Goal: Task Accomplishment & Management: Manage account settings

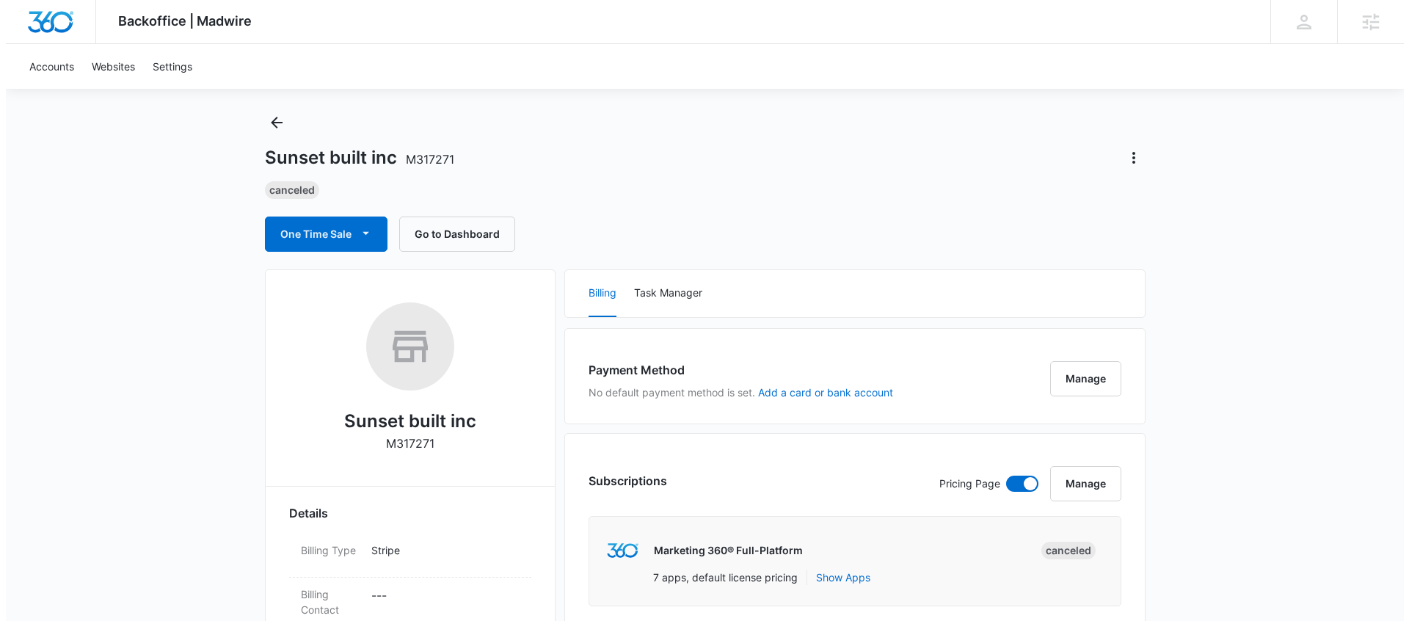
scroll to position [37, 0]
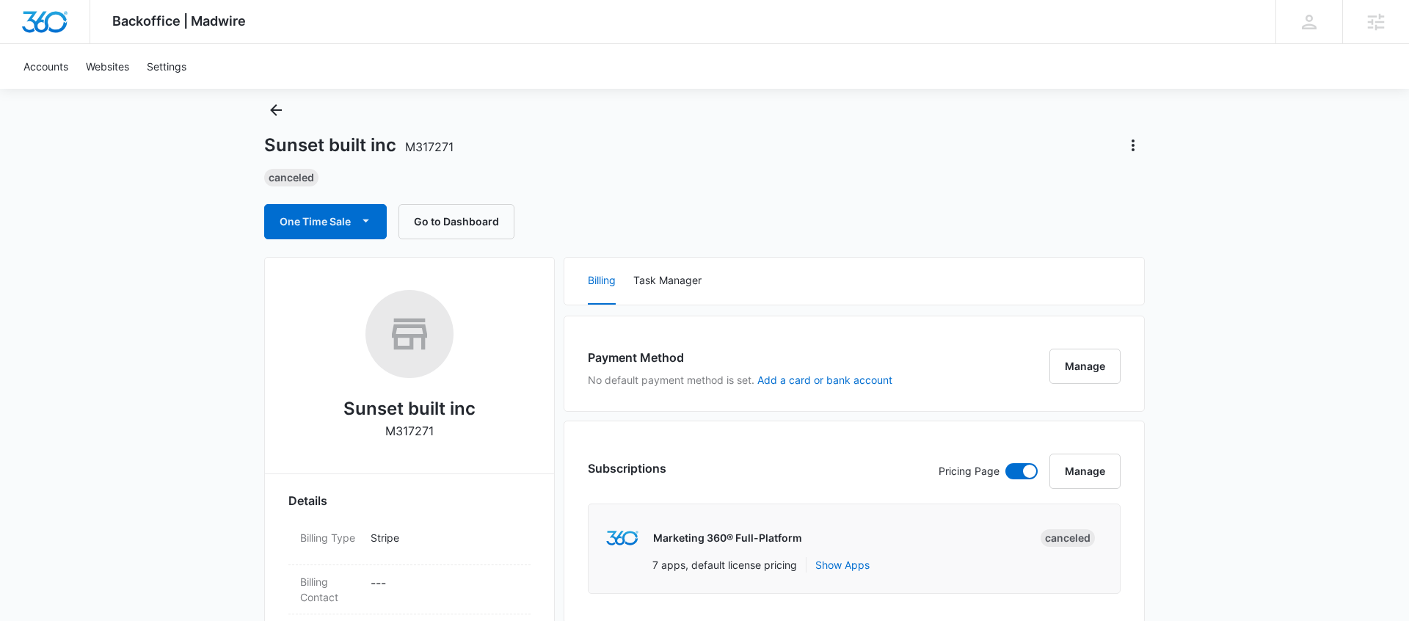
select select "US"
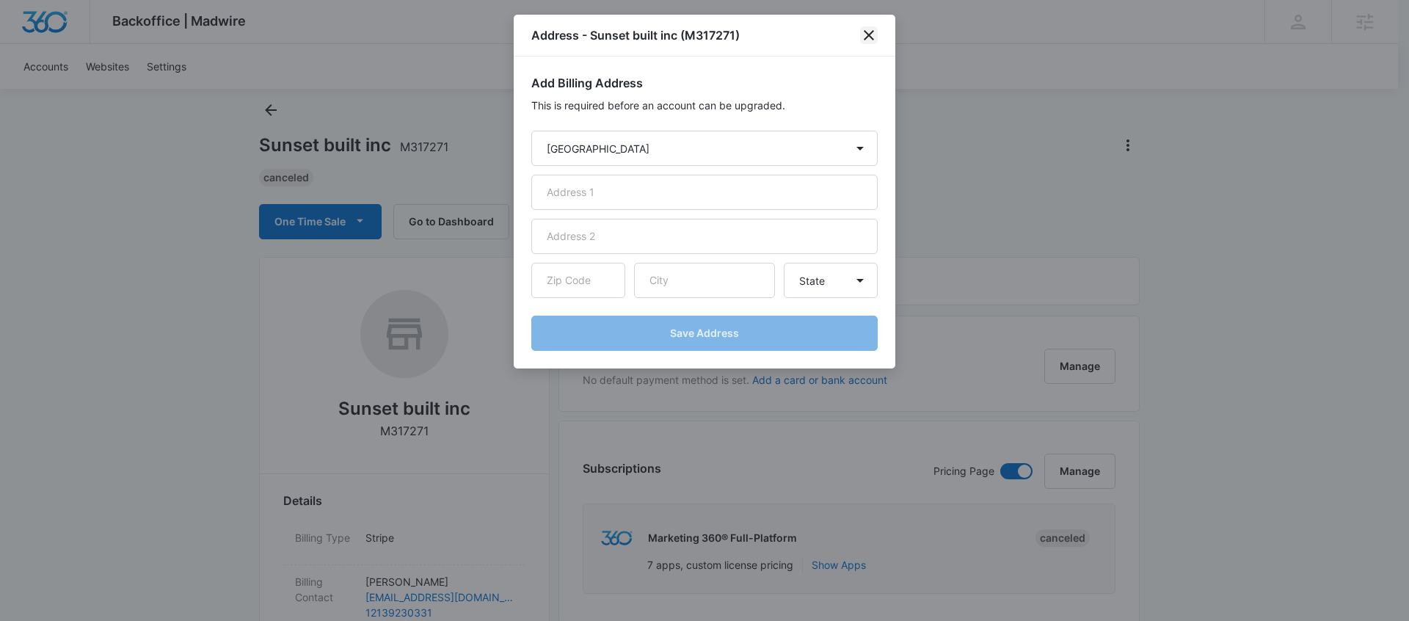
click at [865, 35] on icon "close" at bounding box center [869, 35] width 18 height 18
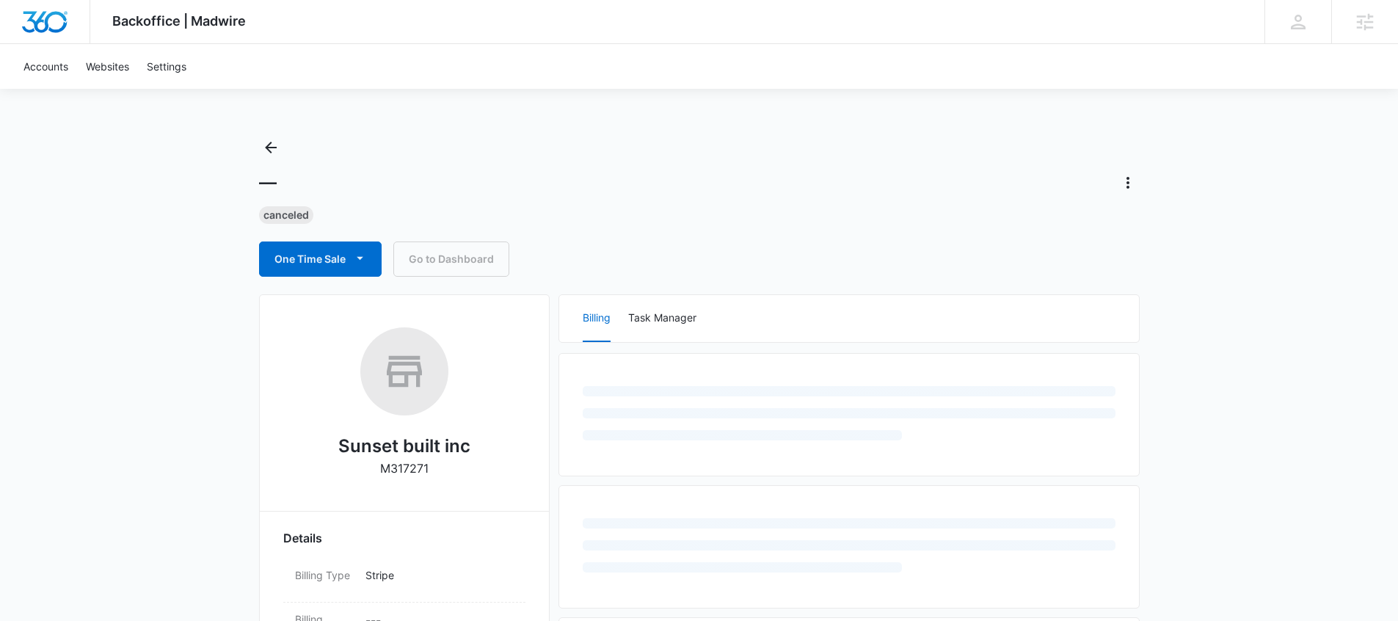
select select "US"
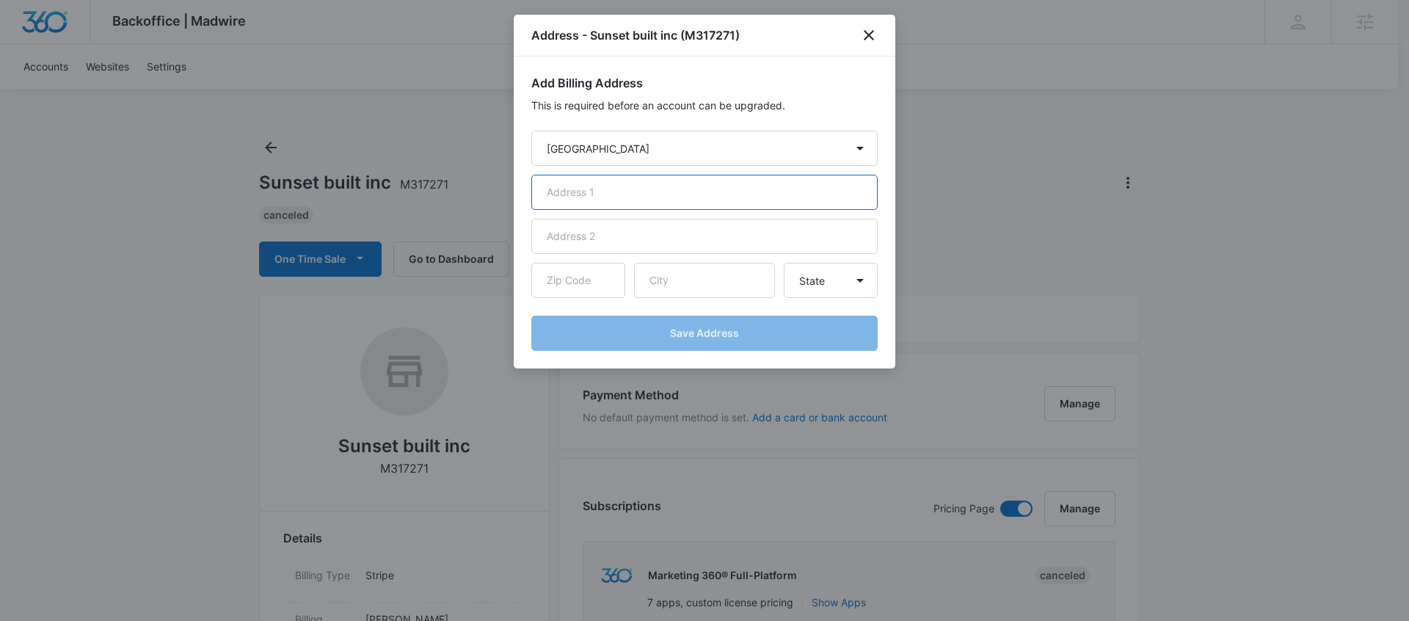
click at [635, 200] on input "text" at bounding box center [704, 192] width 346 height 35
click at [710, 145] on select "Country [GEOGRAPHIC_DATA] [GEOGRAPHIC_DATA] [GEOGRAPHIC_DATA] [GEOGRAPHIC_DATA]…" at bounding box center [704, 148] width 346 height 35
click at [752, 206] on input "text" at bounding box center [704, 192] width 346 height 35
type input "[STREET_ADDRESS]"
click at [580, 287] on input "text" at bounding box center [578, 280] width 94 height 35
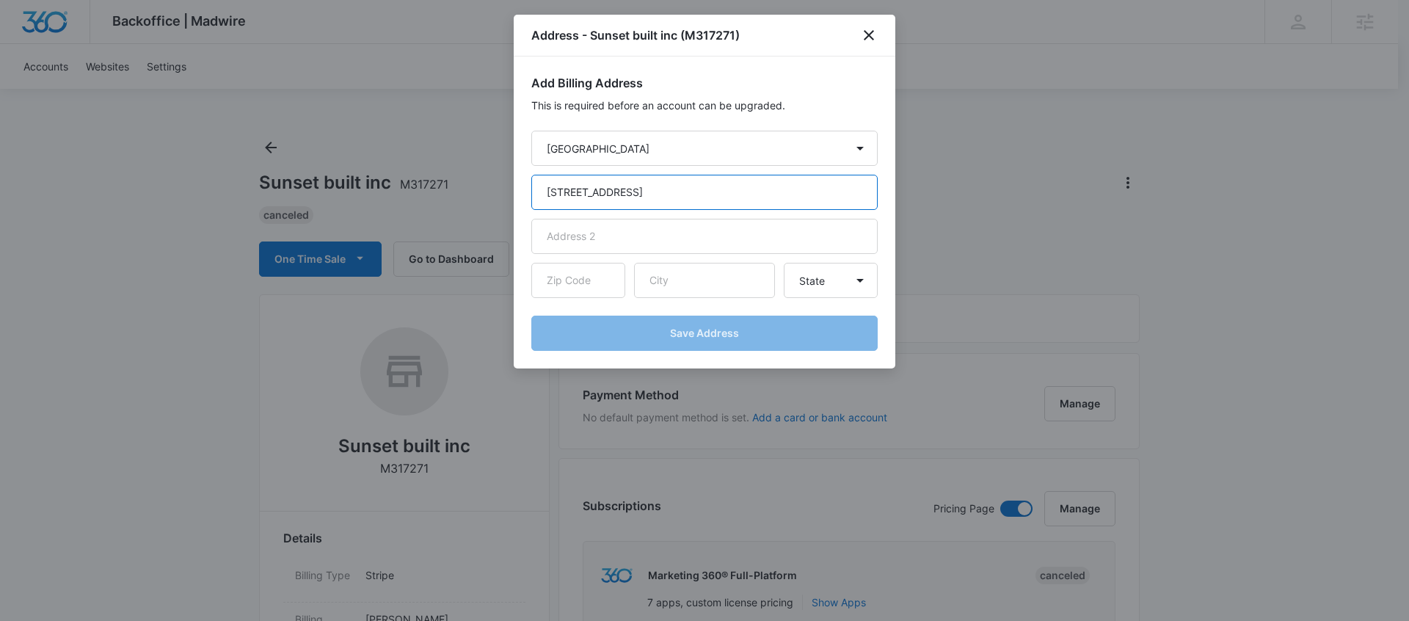
drag, startPoint x: 708, startPoint y: 197, endPoint x: 642, endPoint y: 193, distance: 66.9
click at [642, 193] on input "[STREET_ADDRESS]" at bounding box center [704, 192] width 346 height 35
click at [600, 233] on input "text" at bounding box center [704, 236] width 346 height 35
paste input "Suite 800"
type input "Suite 800"
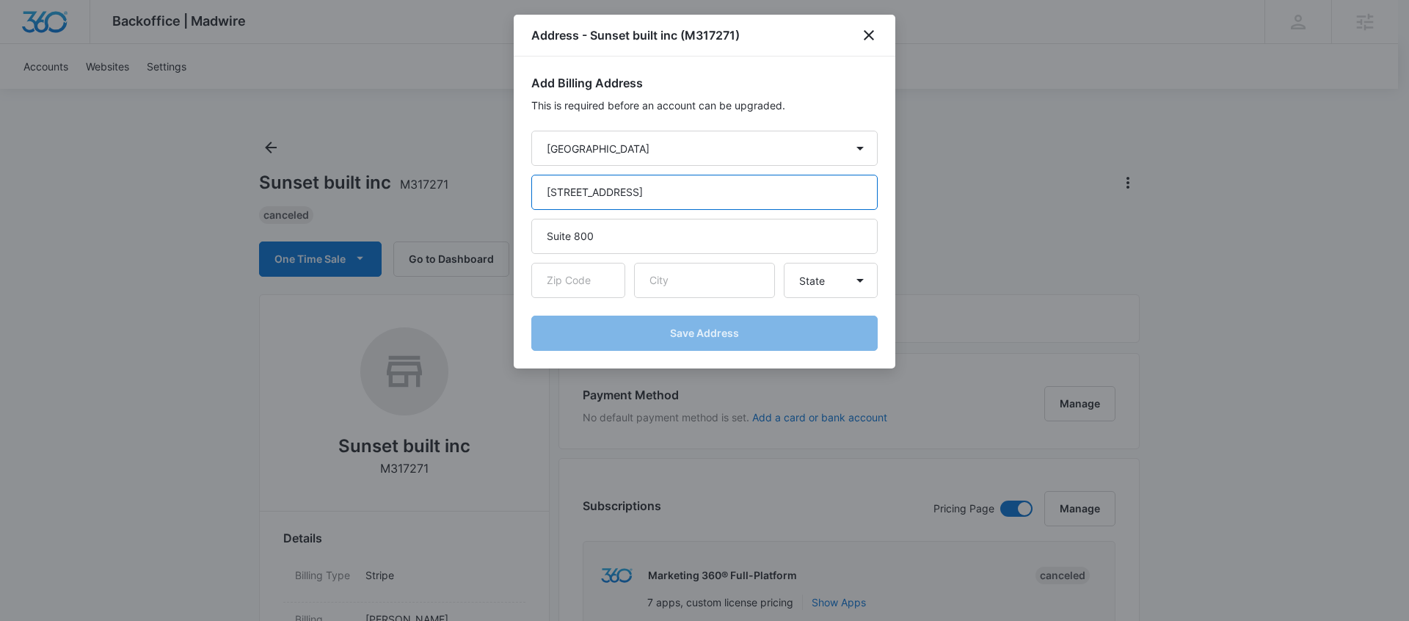
drag, startPoint x: 700, startPoint y: 189, endPoint x: 638, endPoint y: 196, distance: 62.8
click at [637, 196] on input "[STREET_ADDRESS]" at bounding box center [704, 192] width 346 height 35
type input "[STREET_ADDRESS]"
click at [604, 275] on input "text" at bounding box center [578, 280] width 94 height 35
type input "80211"
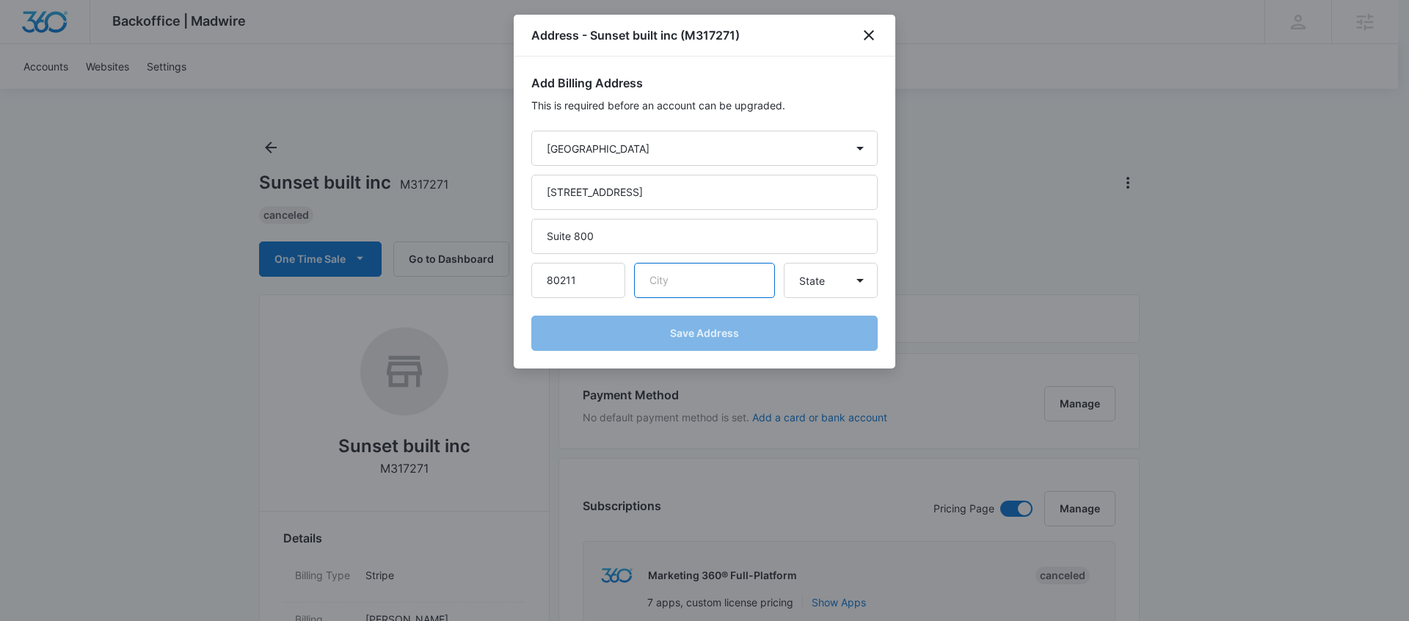
click at [710, 280] on input "text" at bounding box center [704, 280] width 141 height 35
type input "[PERSON_NAME][GEOGRAPHIC_DATA]"
click at [805, 284] on select "State [US_STATE] [US_STATE] [US_STATE] [US_STATE] [US_STATE] [US_STATE] [US_STA…" at bounding box center [831, 280] width 94 height 35
click at [784, 263] on select "State [US_STATE] [US_STATE] [US_STATE] [US_STATE] [US_STATE] [US_STATE] [US_STA…" at bounding box center [831, 280] width 94 height 35
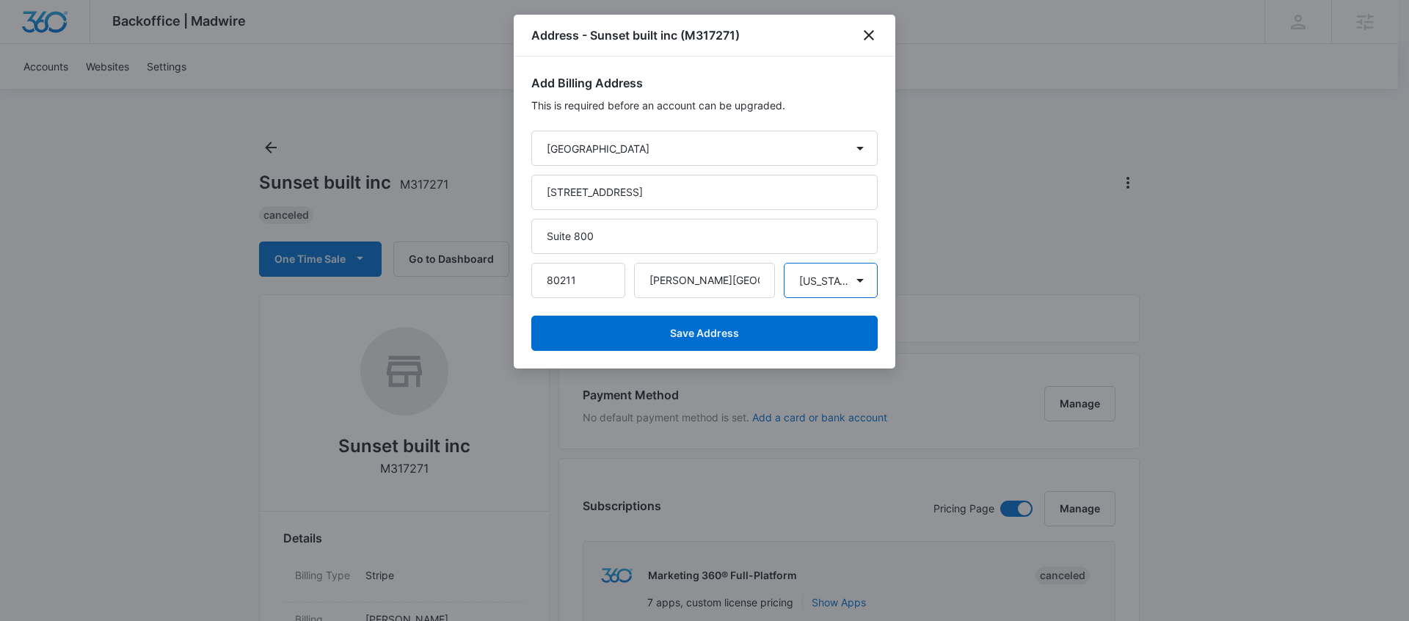
click at [834, 275] on select "State [US_STATE] [US_STATE] [US_STATE] [US_STATE] [US_STATE] [US_STATE] [US_STA…" at bounding box center [831, 280] width 94 height 35
select select "CA"
click at [784, 263] on select "State [US_STATE] [US_STATE] [US_STATE] [US_STATE] [US_STATE] [US_STATE] [US_STA…" at bounding box center [831, 280] width 94 height 35
click at [893, 275] on div "Add Billing Address This is required before an account can be upgraded. Country…" at bounding box center [705, 213] width 382 height 312
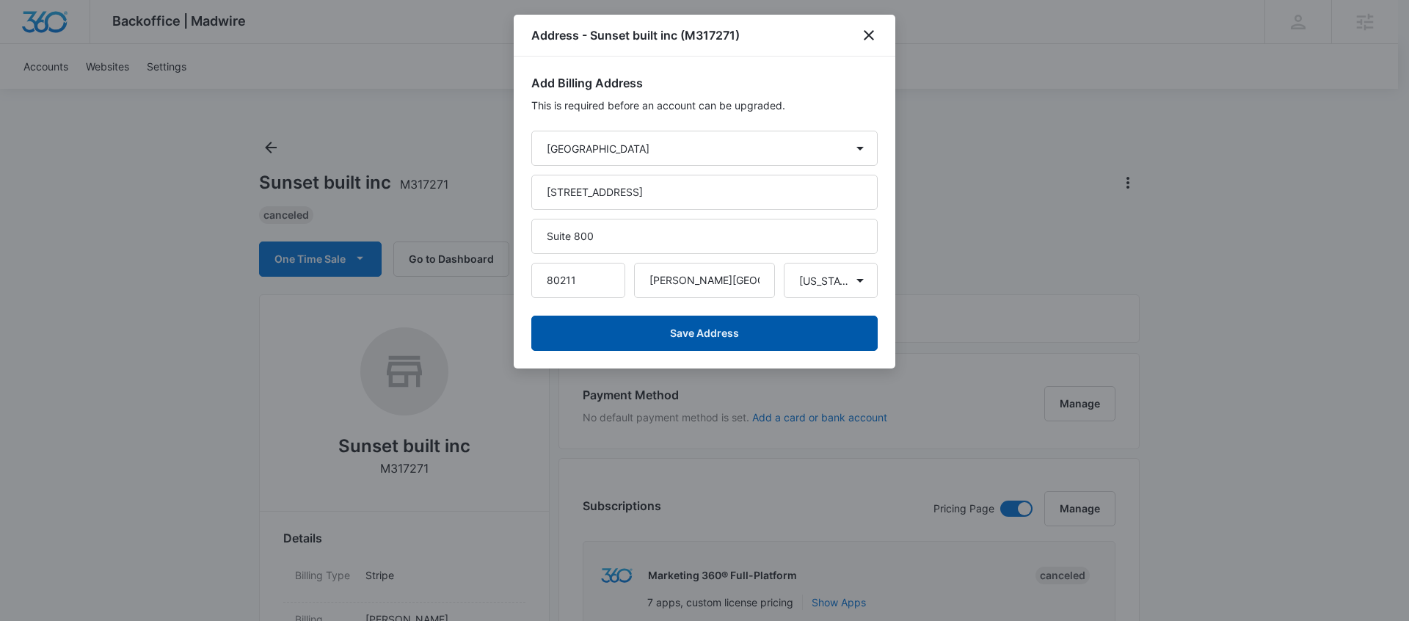
click at [747, 328] on button "Save Address" at bounding box center [704, 333] width 346 height 35
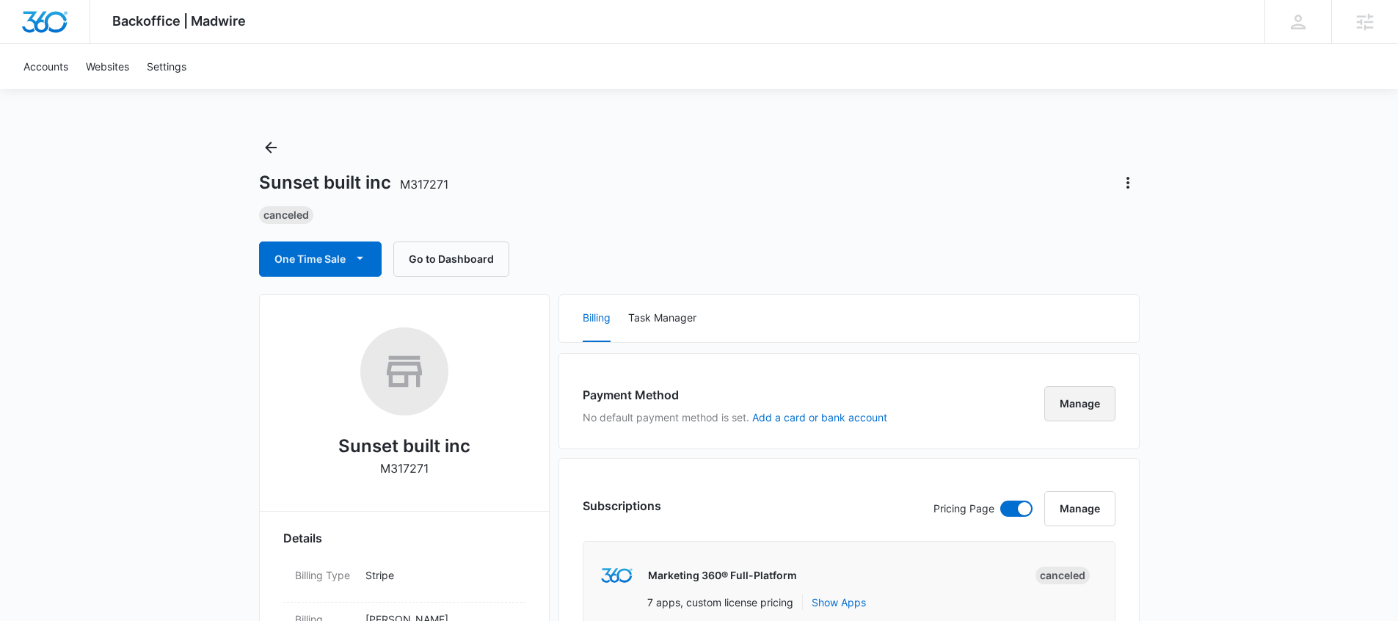
click at [1080, 396] on button "Manage" at bounding box center [1080, 403] width 71 height 35
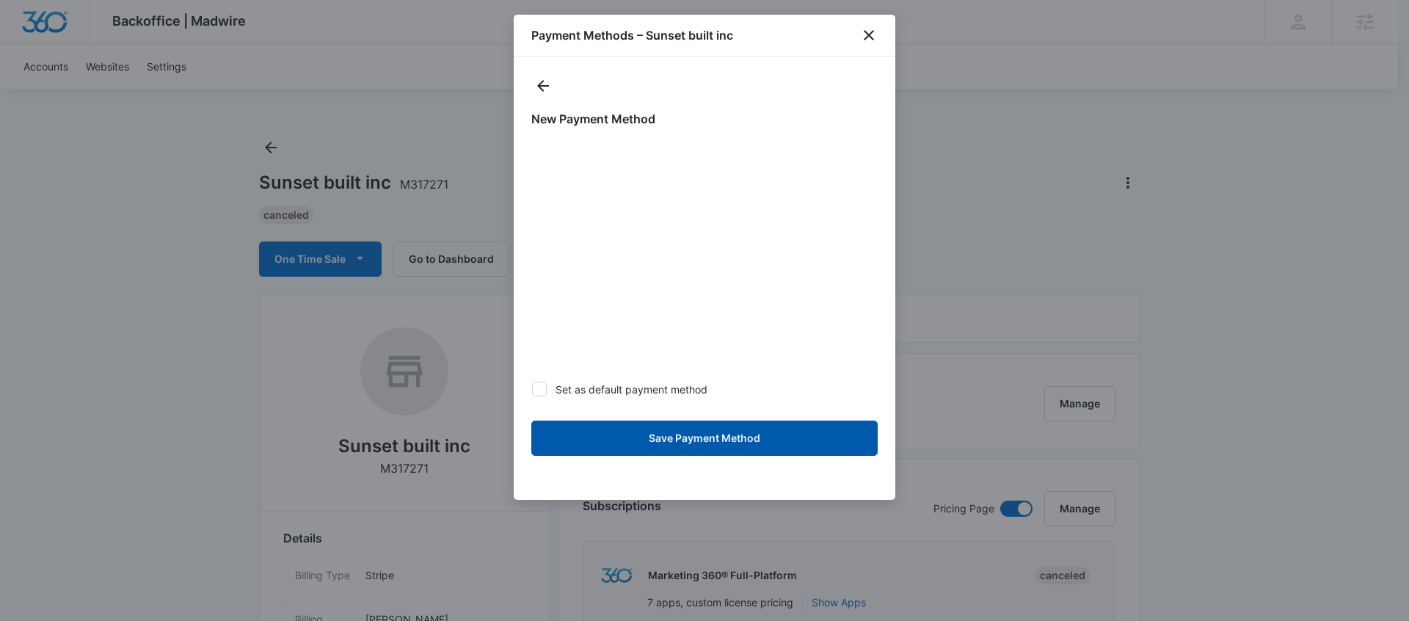
click at [711, 439] on button "Save Payment Method" at bounding box center [704, 438] width 346 height 35
